Goal: Task Accomplishment & Management: Manage account settings

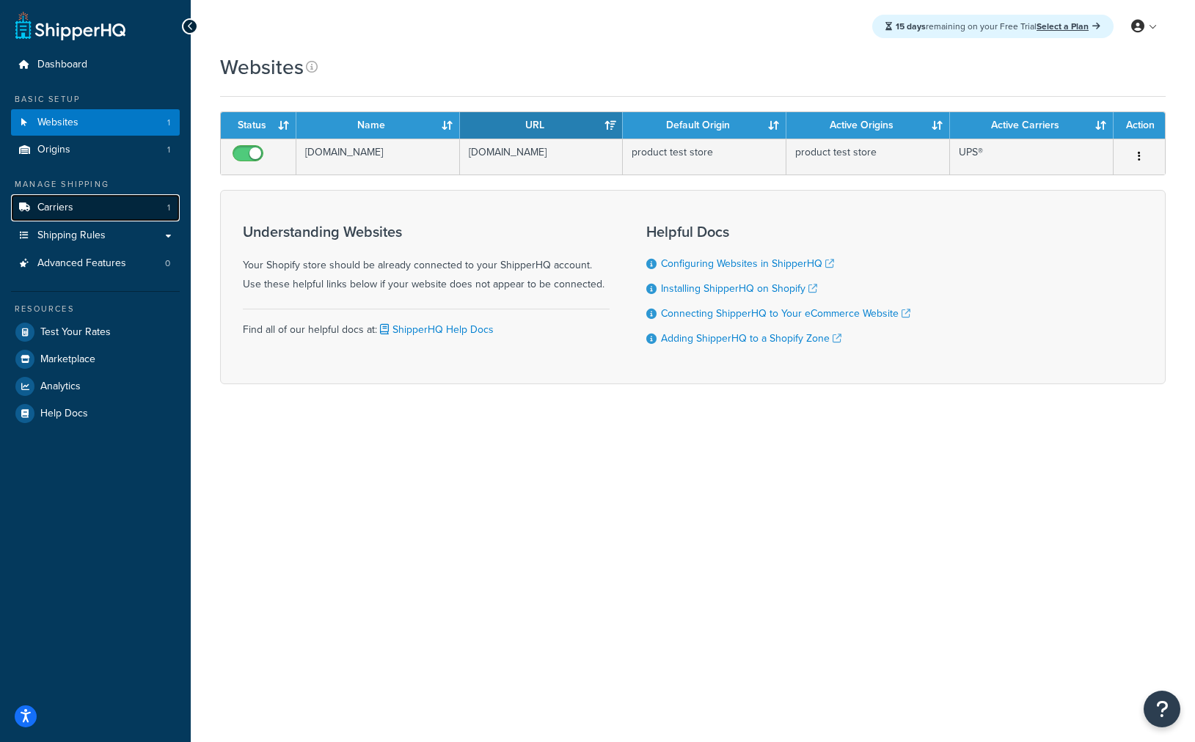
click at [95, 216] on link "Carriers 1" at bounding box center [95, 207] width 169 height 27
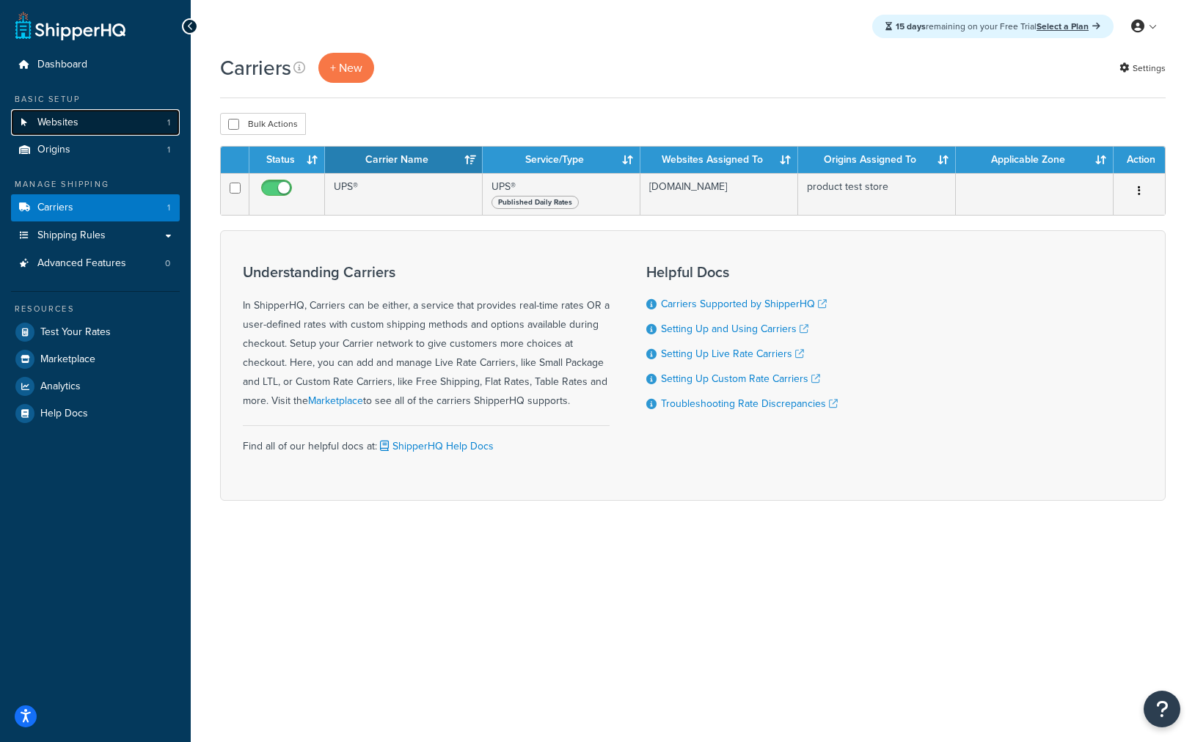
click at [141, 115] on link "Websites 1" at bounding box center [95, 122] width 169 height 27
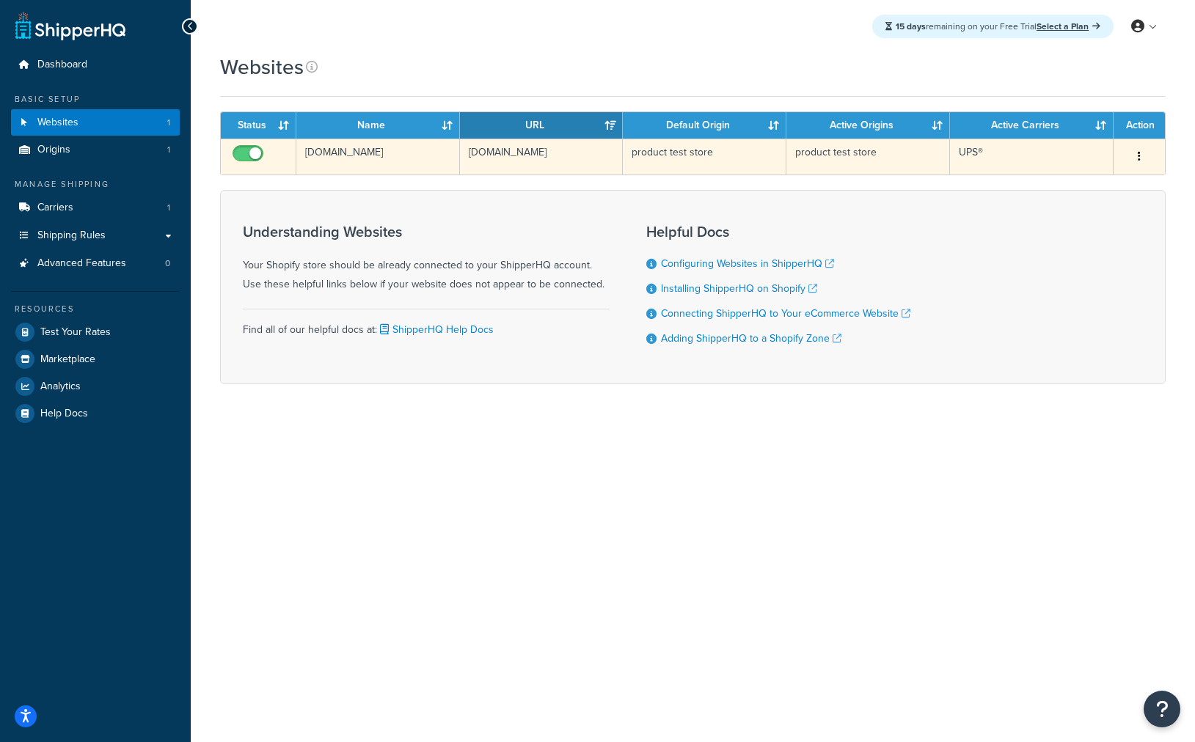
click at [260, 151] on input "checkbox" at bounding box center [250, 157] width 40 height 18
checkbox input "false"
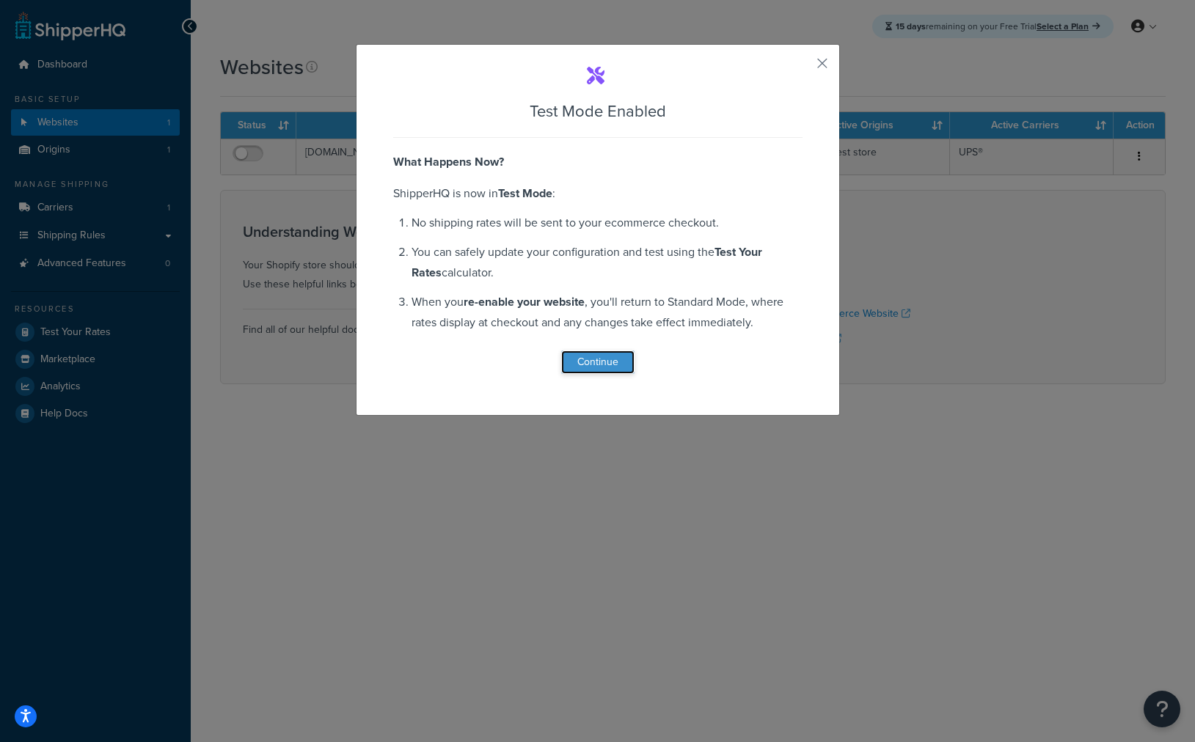
click at [611, 357] on button "Continue" at bounding box center [597, 362] width 73 height 23
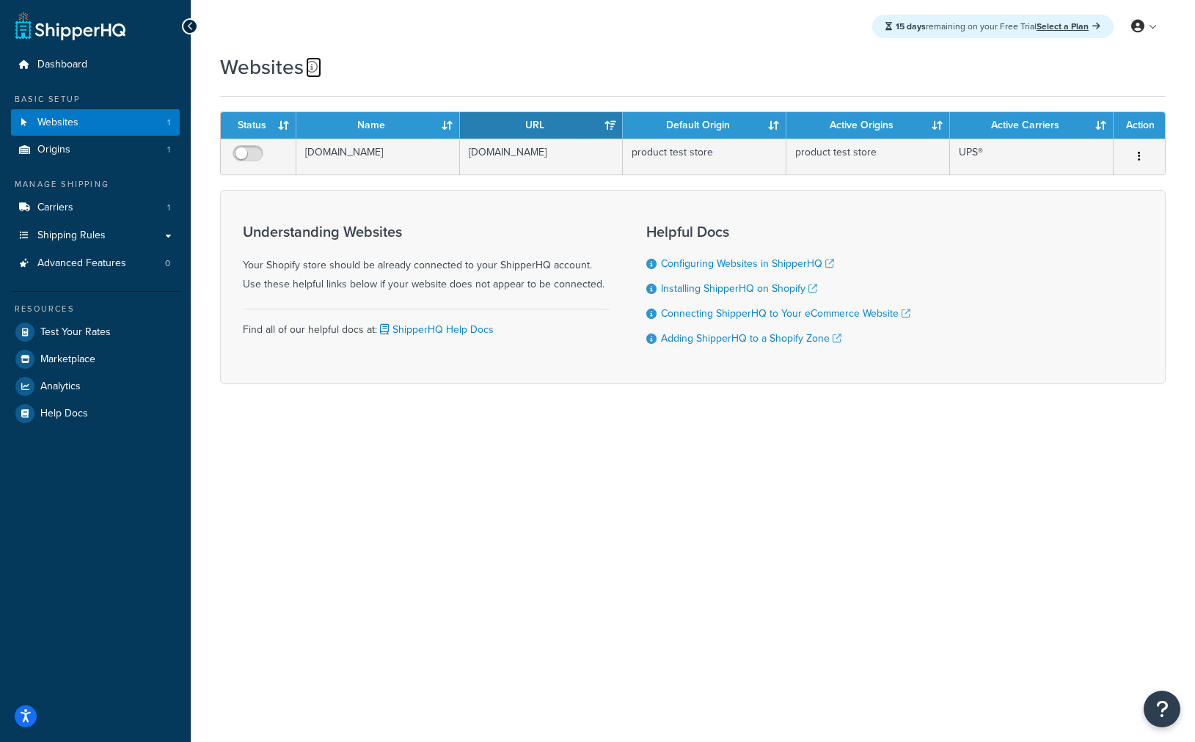
click at [317, 66] on link at bounding box center [313, 67] width 15 height 21
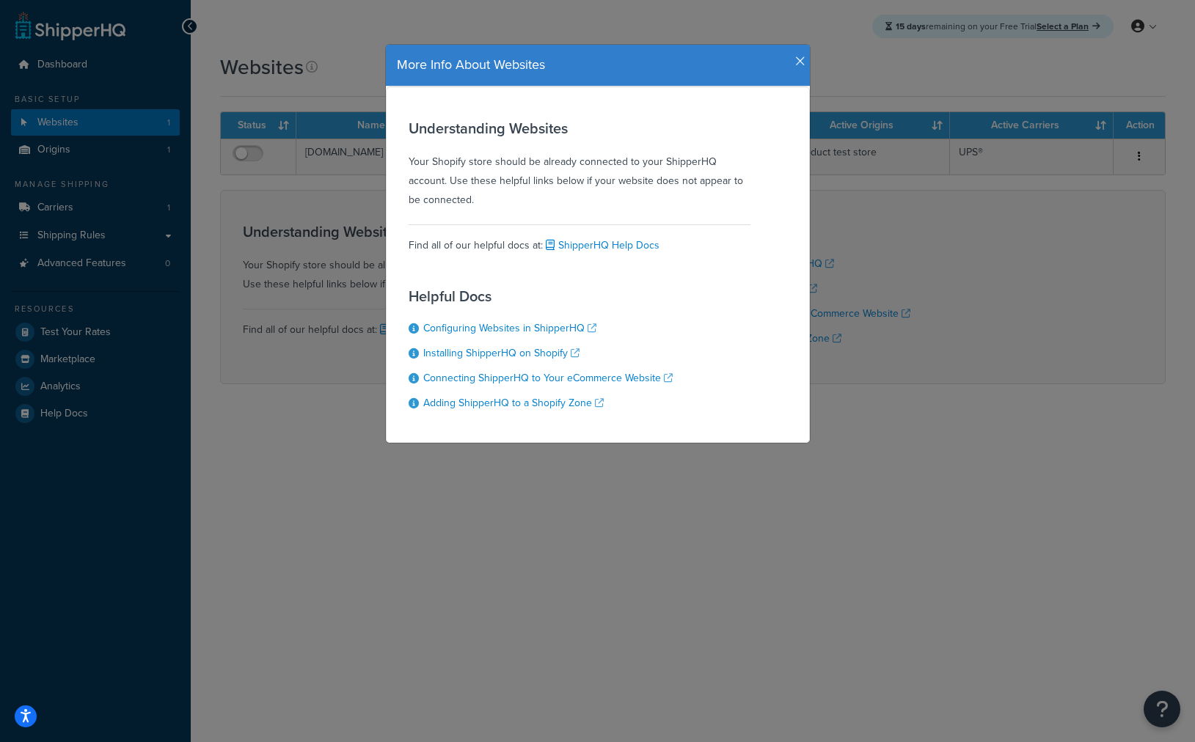
click at [795, 64] on icon "button" at bounding box center [800, 61] width 10 height 13
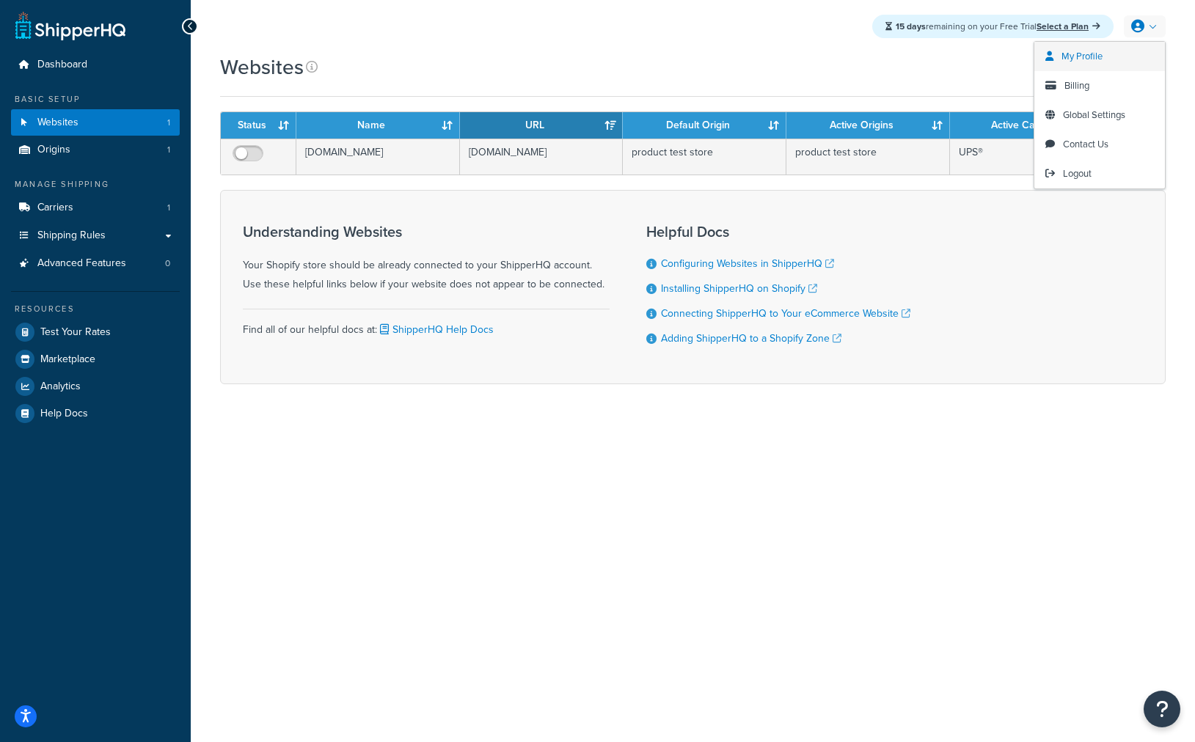
click at [1092, 59] on span "My Profile" at bounding box center [1082, 56] width 41 height 14
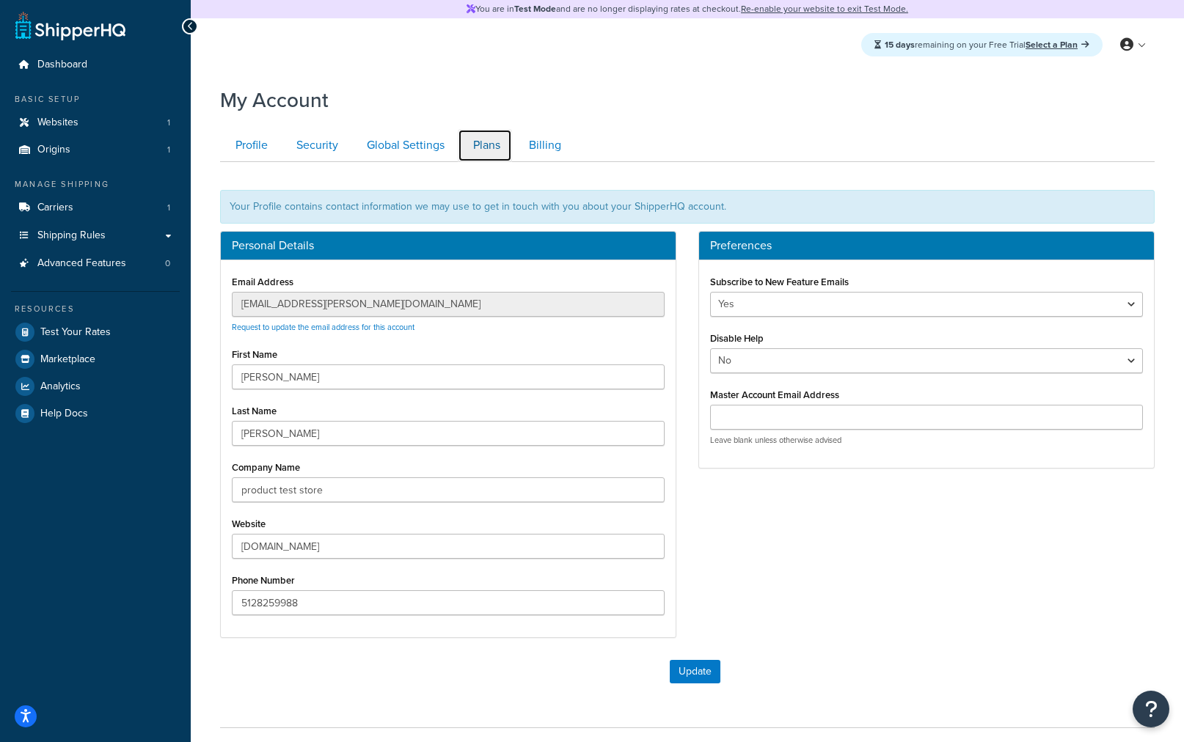
click at [476, 139] on link "Plans" at bounding box center [485, 145] width 54 height 33
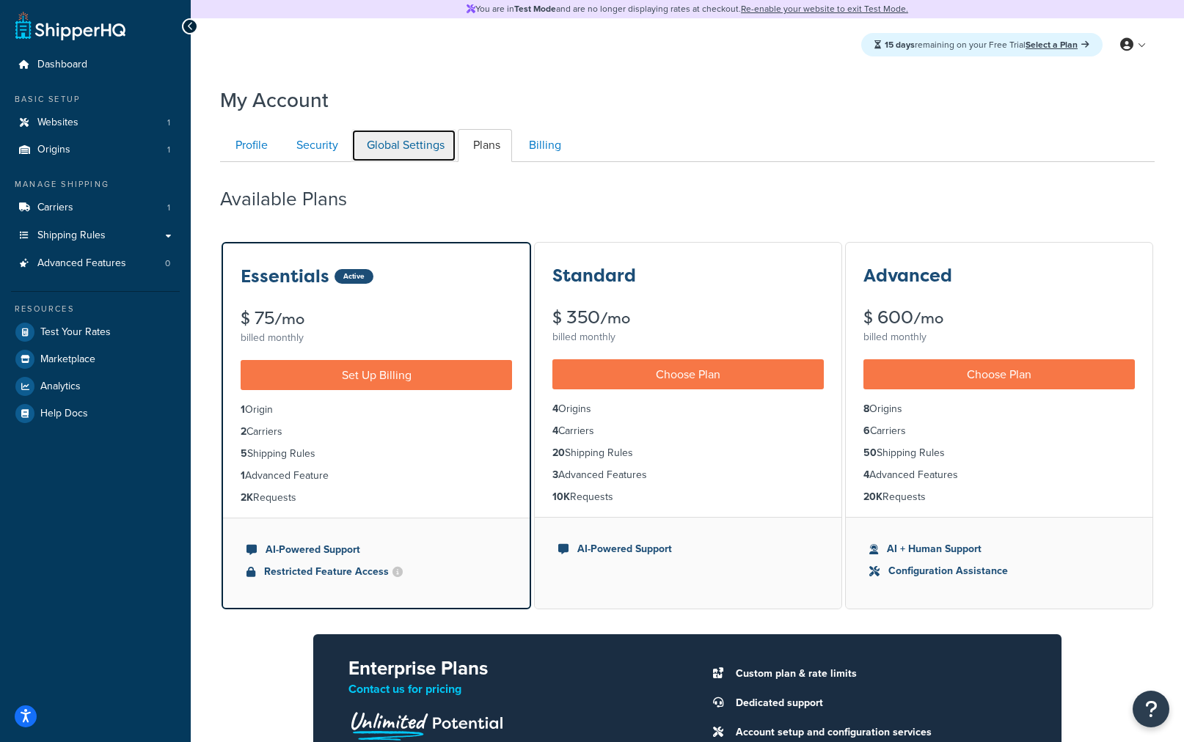
click at [404, 150] on link "Global Settings" at bounding box center [403, 145] width 105 height 33
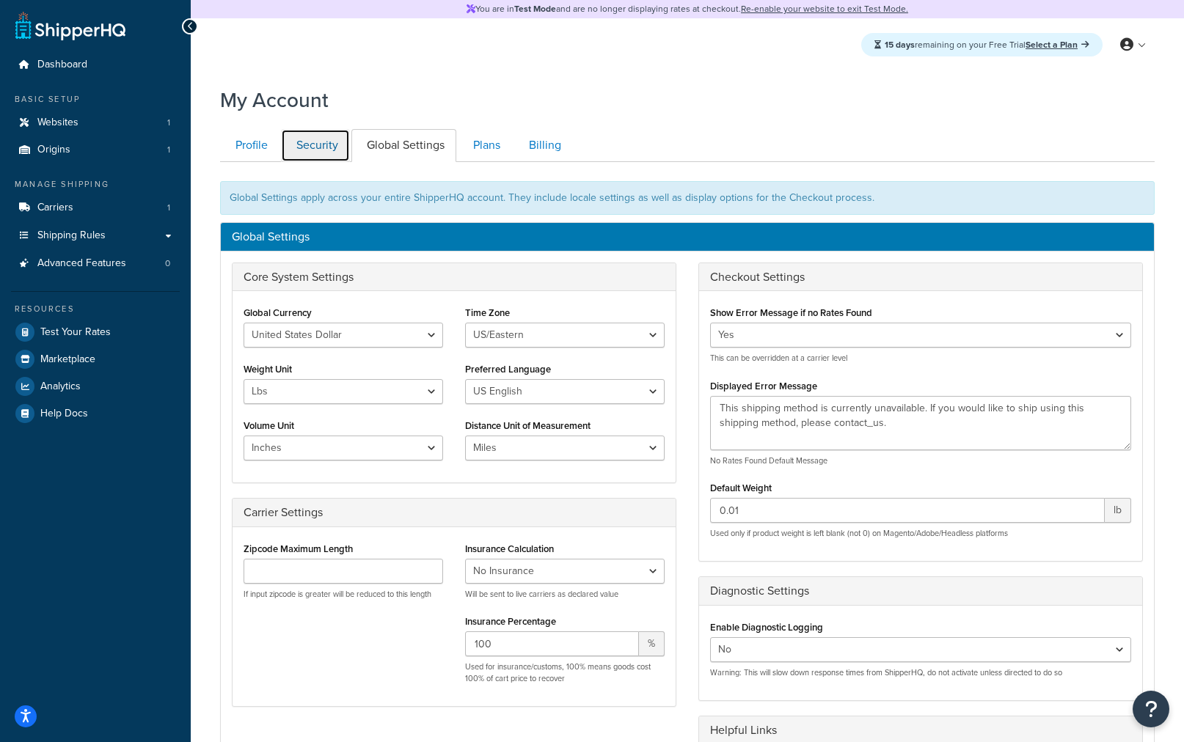
click at [321, 153] on link "Security" at bounding box center [315, 145] width 69 height 33
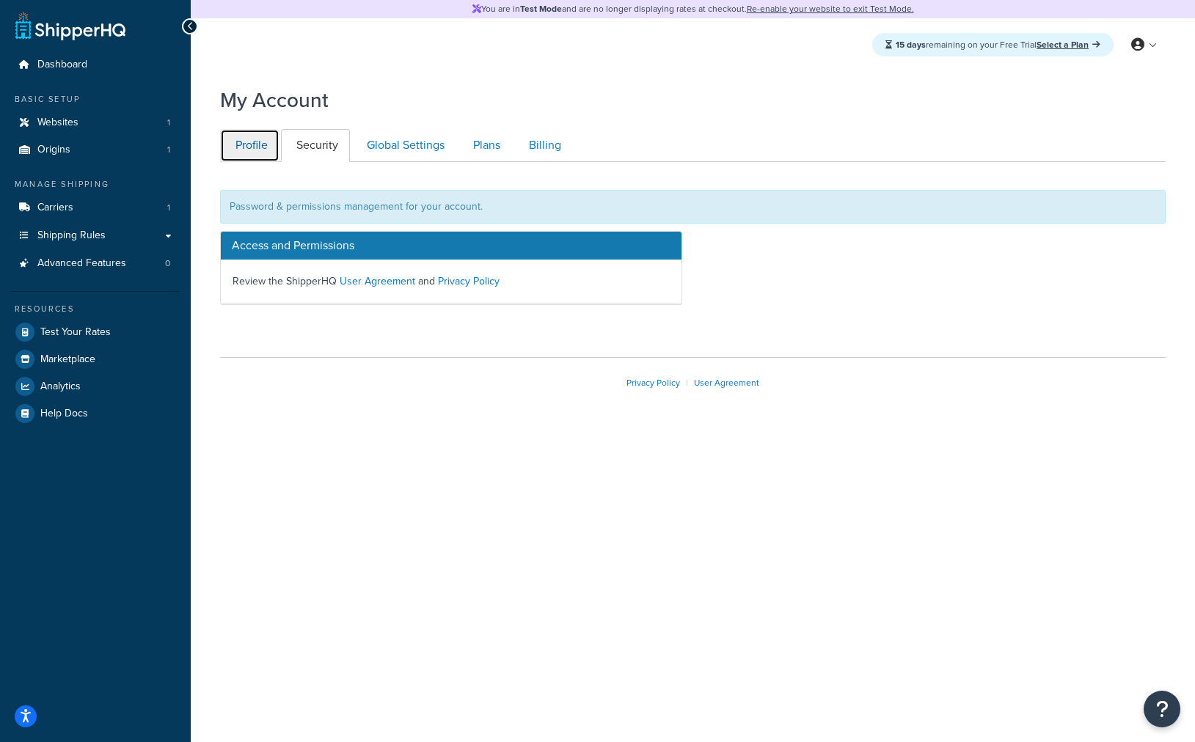
click at [257, 146] on link "Profile" at bounding box center [249, 145] width 59 height 33
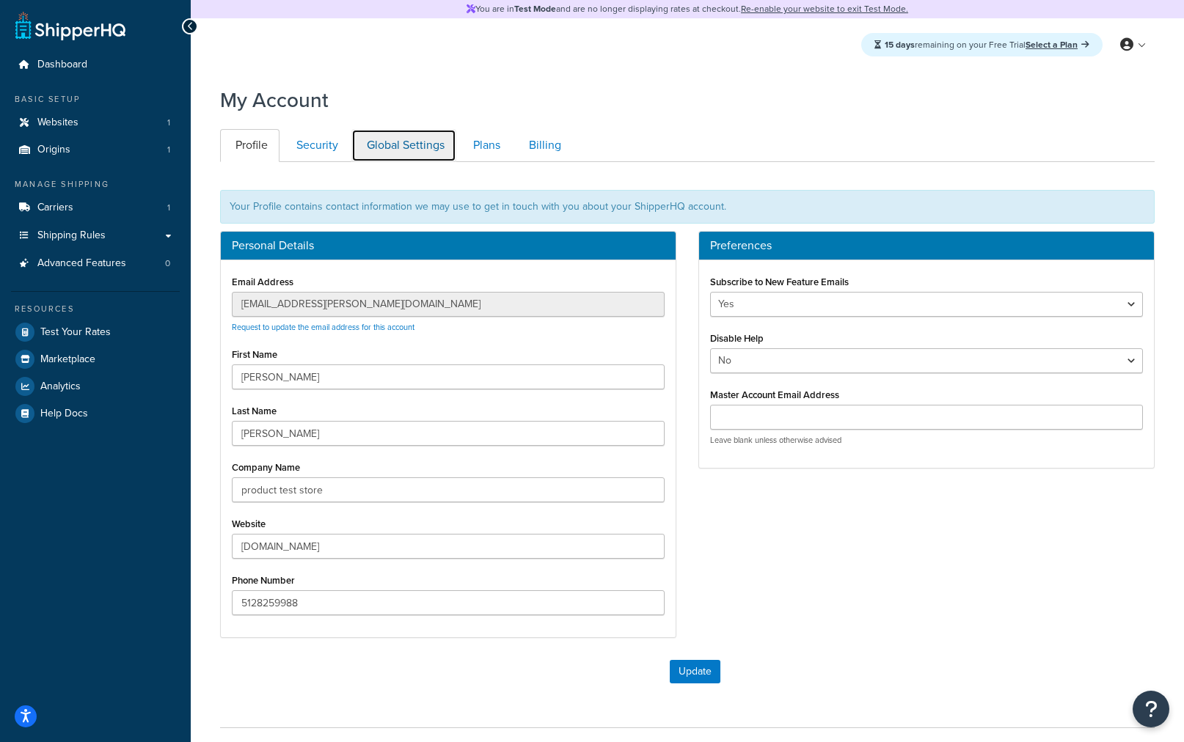
click at [418, 148] on link "Global Settings" at bounding box center [403, 145] width 105 height 33
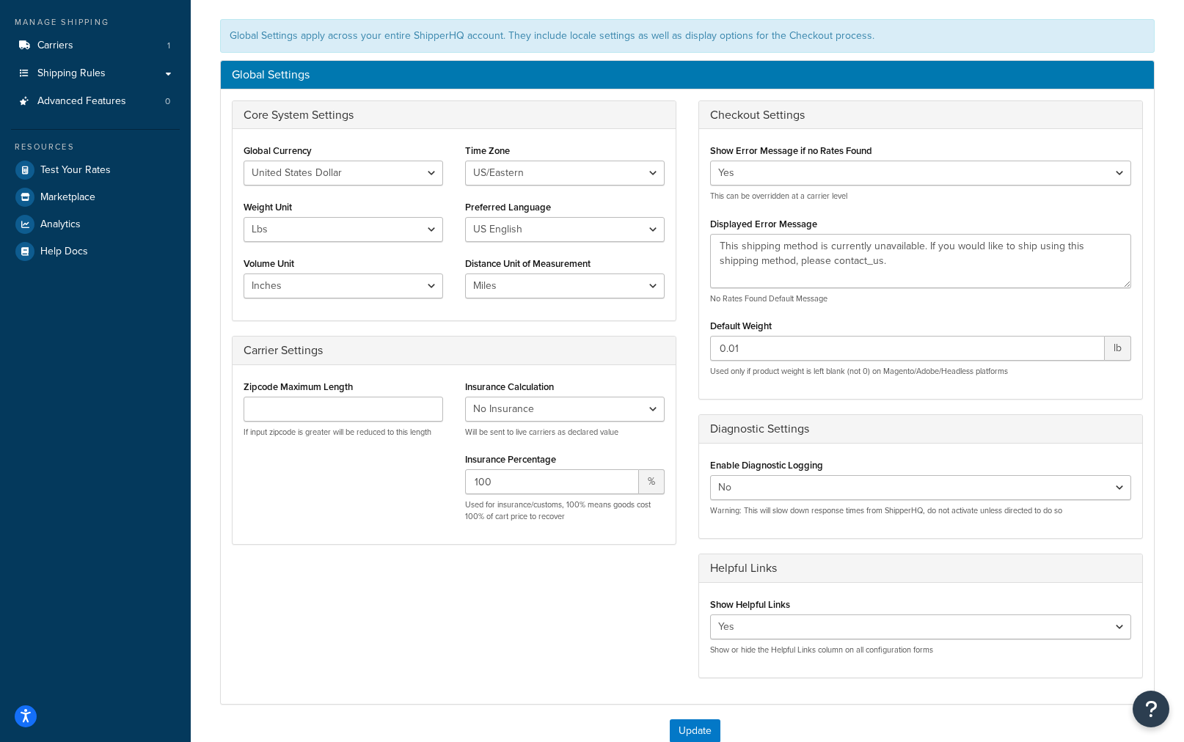
scroll to position [10, 0]
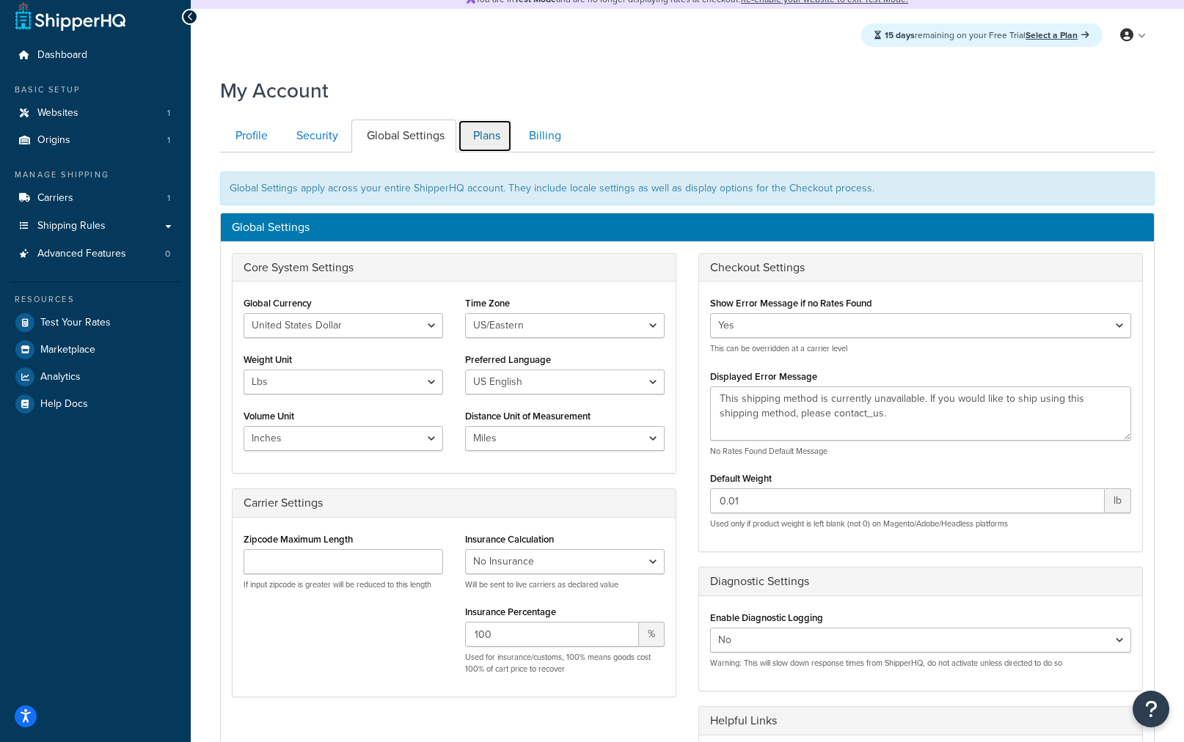
click at [496, 130] on link "Plans" at bounding box center [485, 136] width 54 height 33
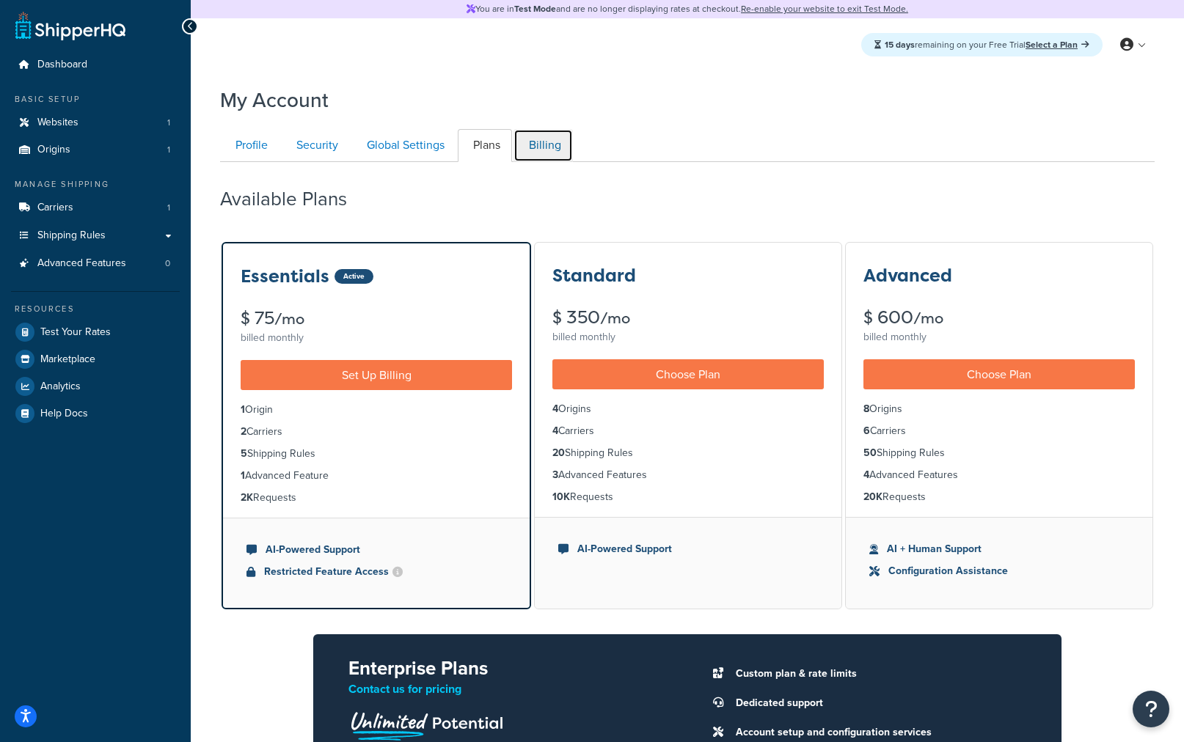
click at [555, 145] on link "Billing" at bounding box center [543, 145] width 59 height 33
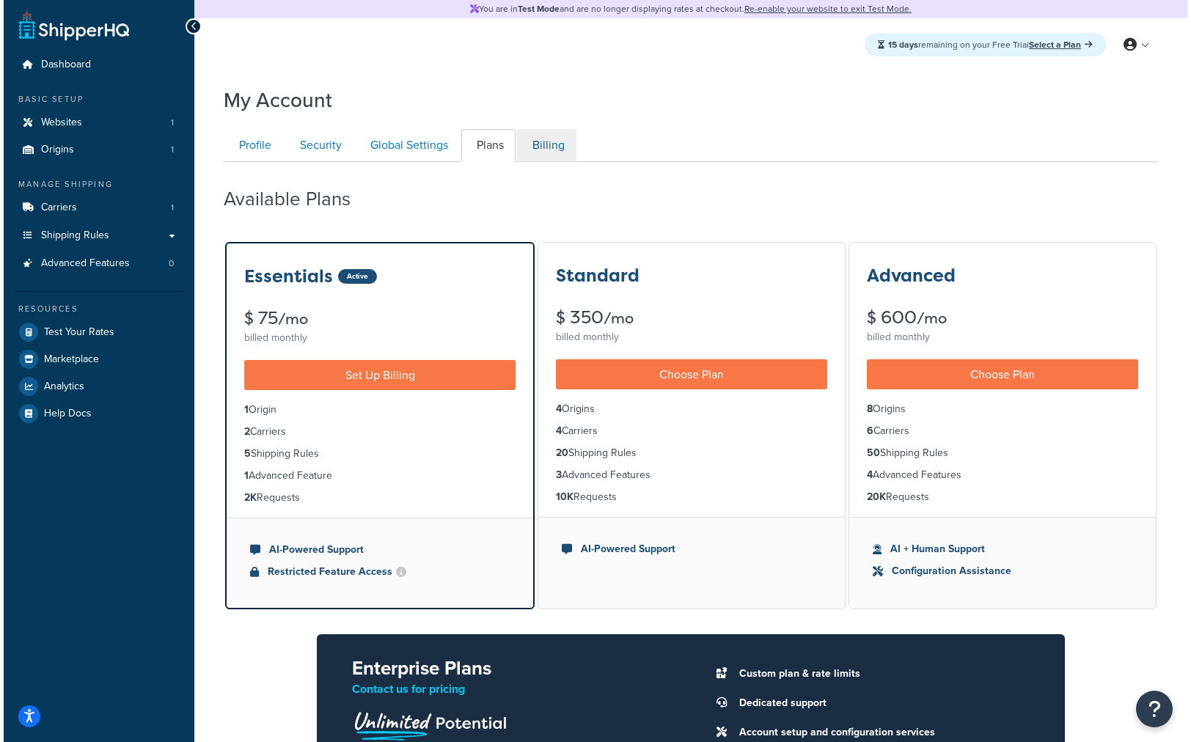
scroll to position [62, 0]
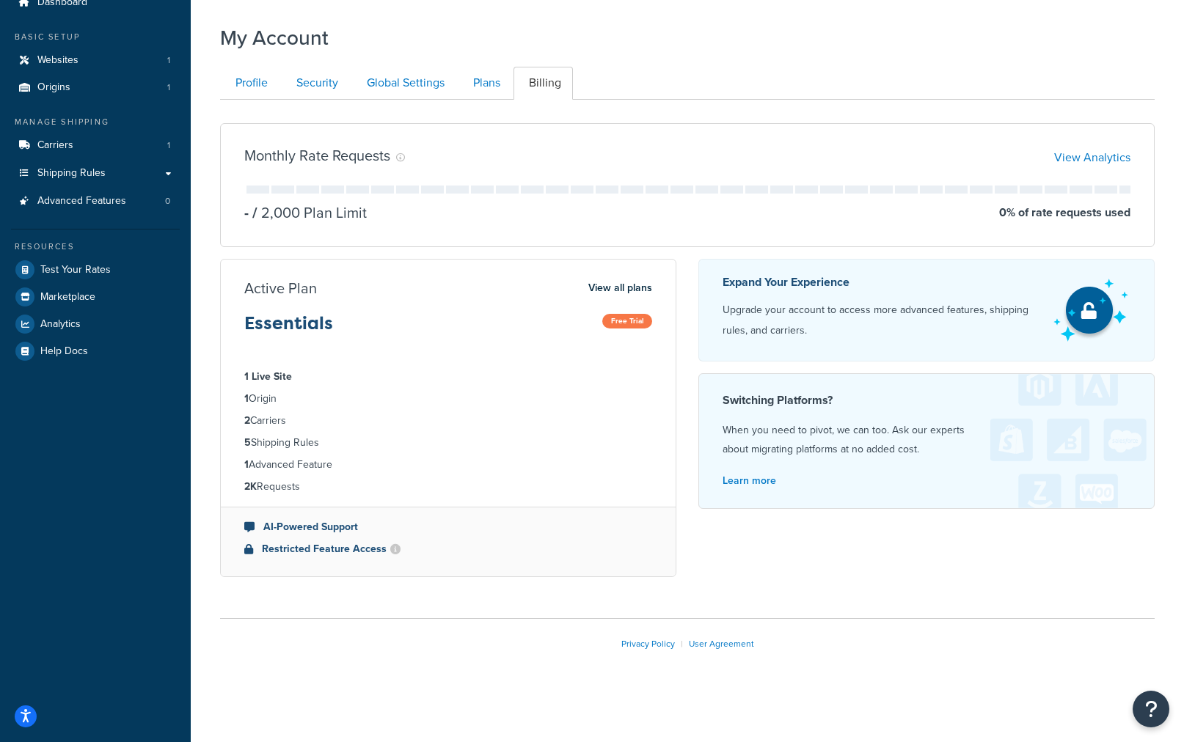
click at [974, 603] on div "My Account Contact Us Send Us A Message Contact Information Name * Email * Comp…" at bounding box center [687, 361] width 993 height 690
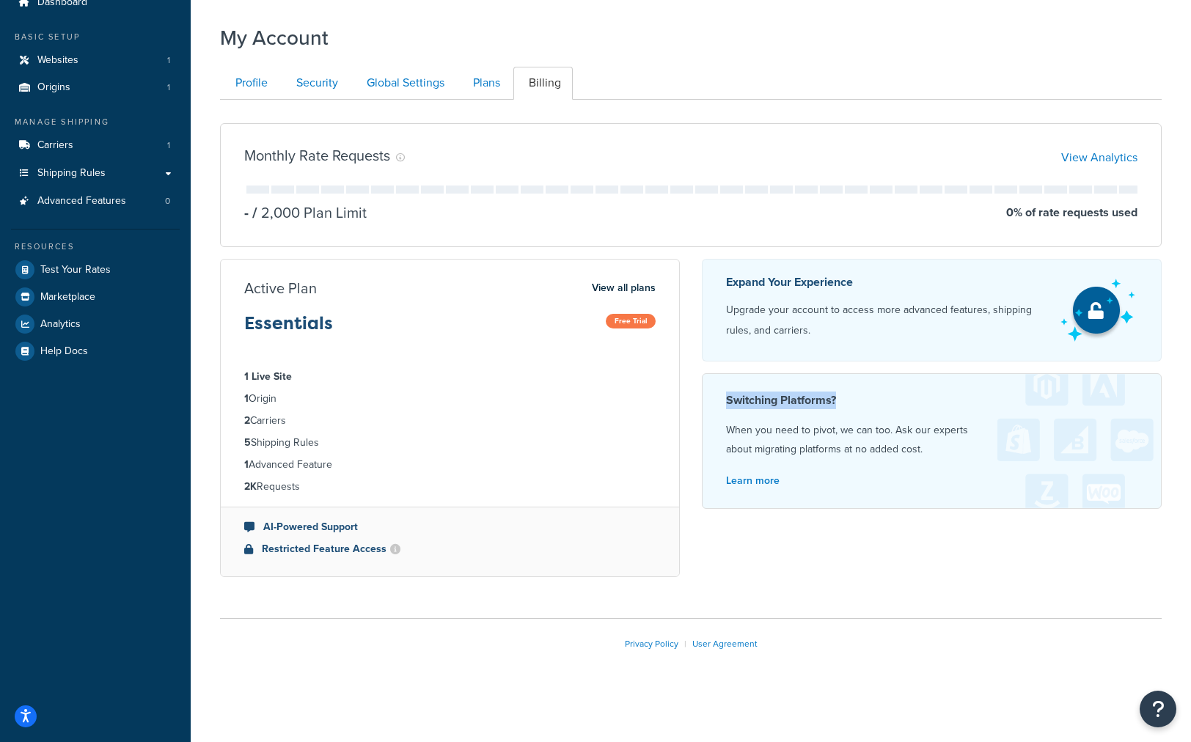
drag, startPoint x: 849, startPoint y: 405, endPoint x: 718, endPoint y: 408, distance: 131.4
click at [726, 406] on h4 "Switching Platforms?" at bounding box center [932, 401] width 412 height 18
click at [817, 542] on div "Monthly Rate Requests View Analytics - / 2,000 Plan Limit 0 % of rate requests …" at bounding box center [691, 351] width 964 height 478
click at [244, 88] on link "Profile" at bounding box center [249, 83] width 59 height 33
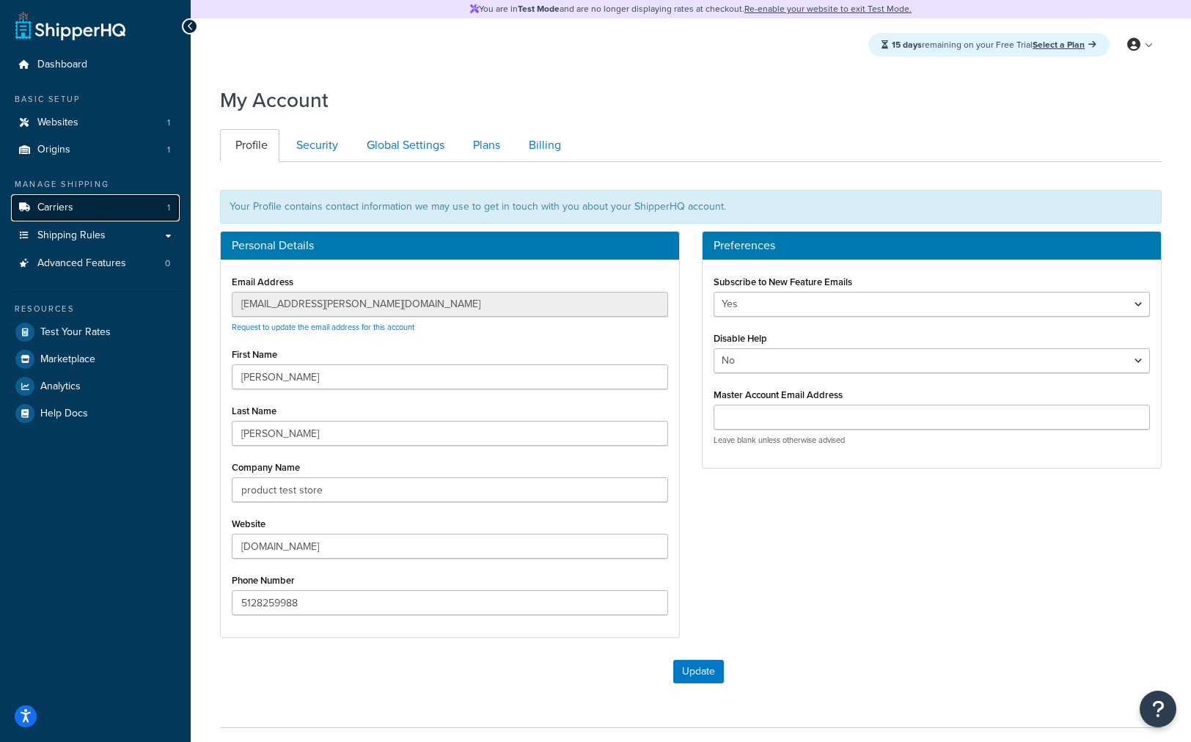
click at [93, 201] on link "Carriers 1" at bounding box center [95, 207] width 169 height 27
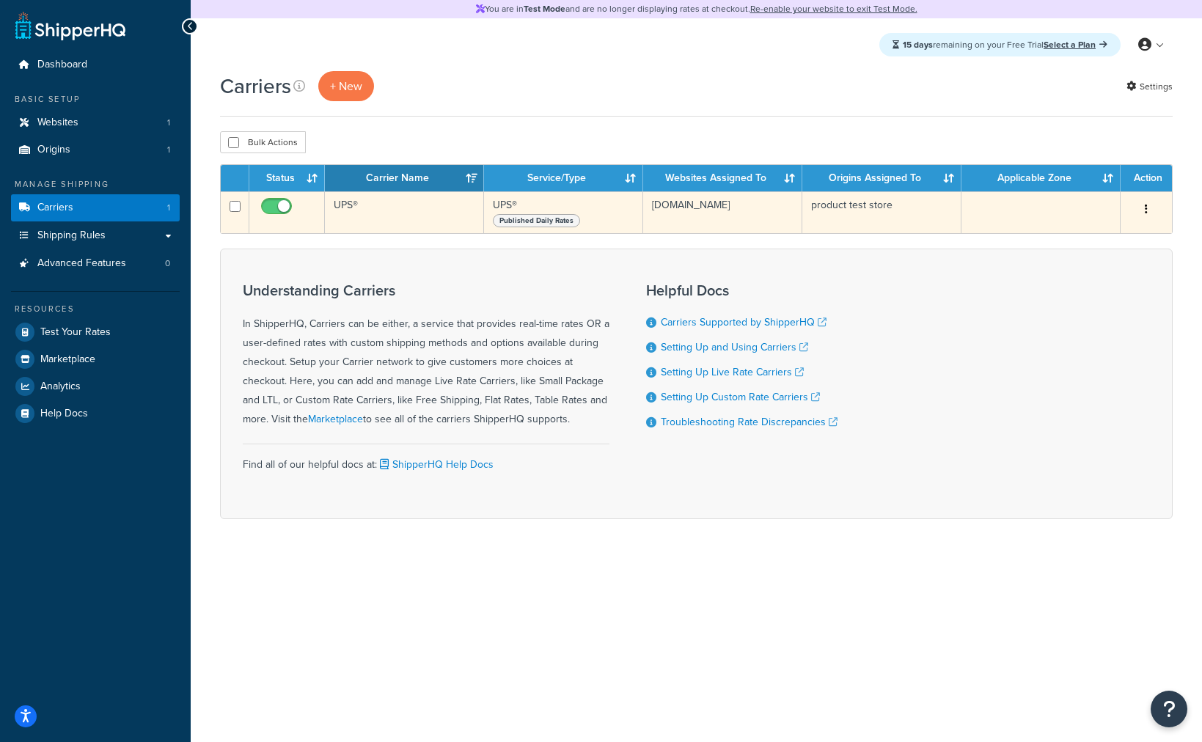
click at [440, 205] on td "UPS®" at bounding box center [404, 212] width 159 height 42
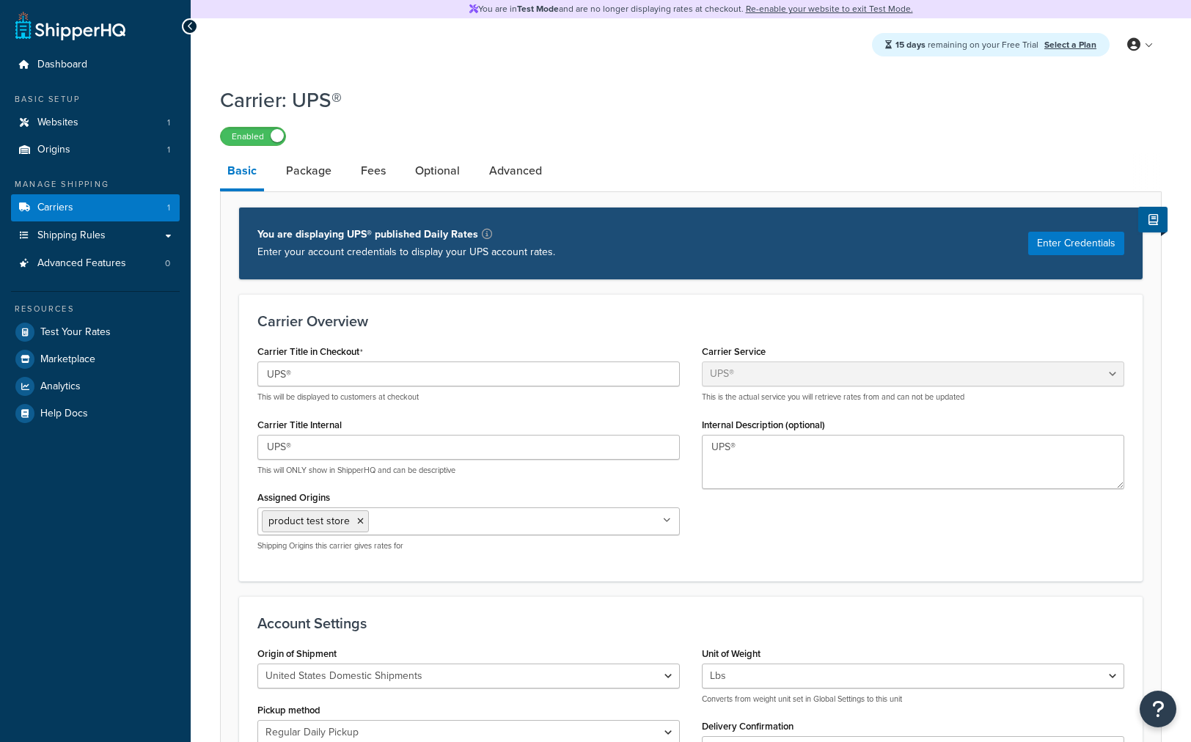
select select "ups"
